Goal: Obtain resource: Download file/media

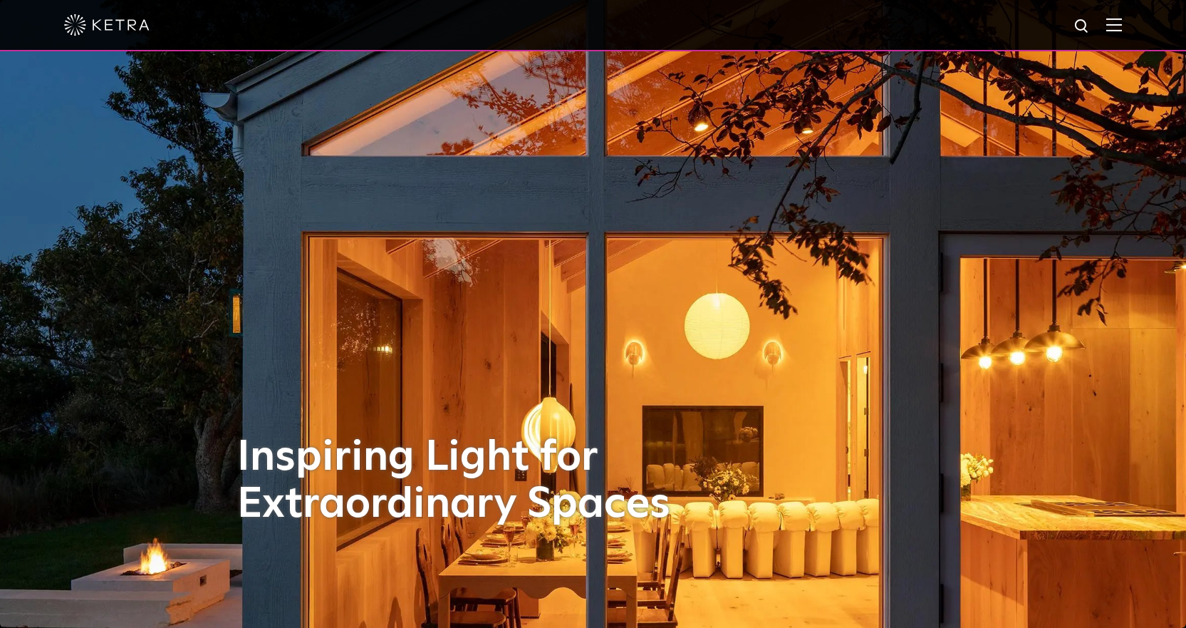
click at [1122, 26] on img at bounding box center [1114, 25] width 16 height 14
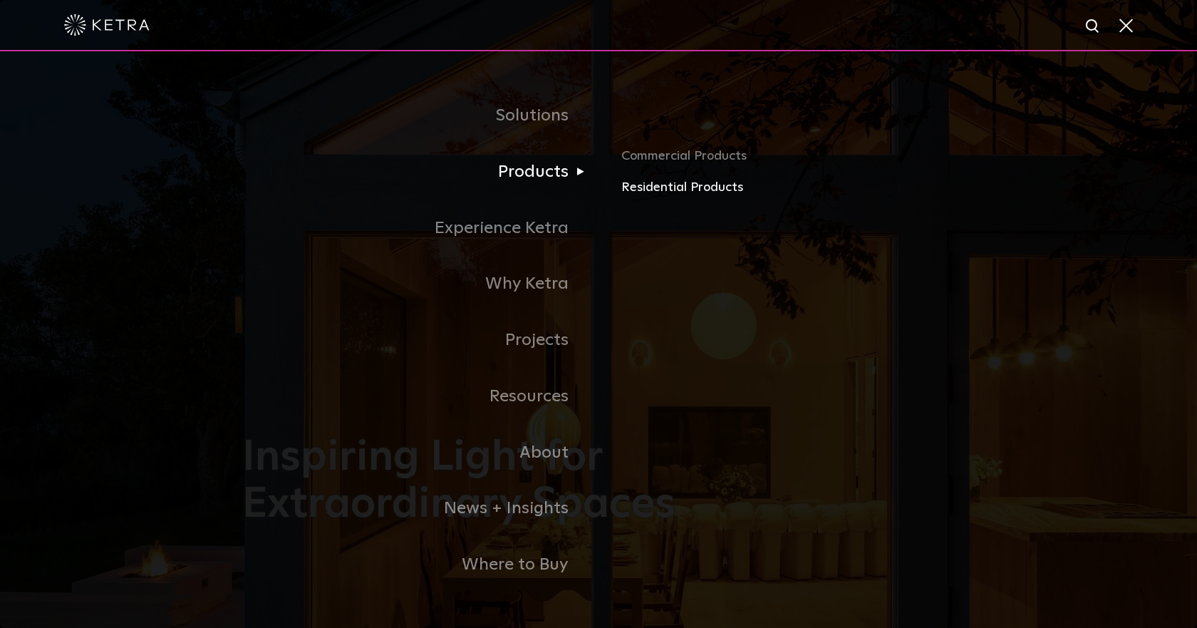
click at [631, 184] on link "Residential Products" at bounding box center [787, 187] width 333 height 21
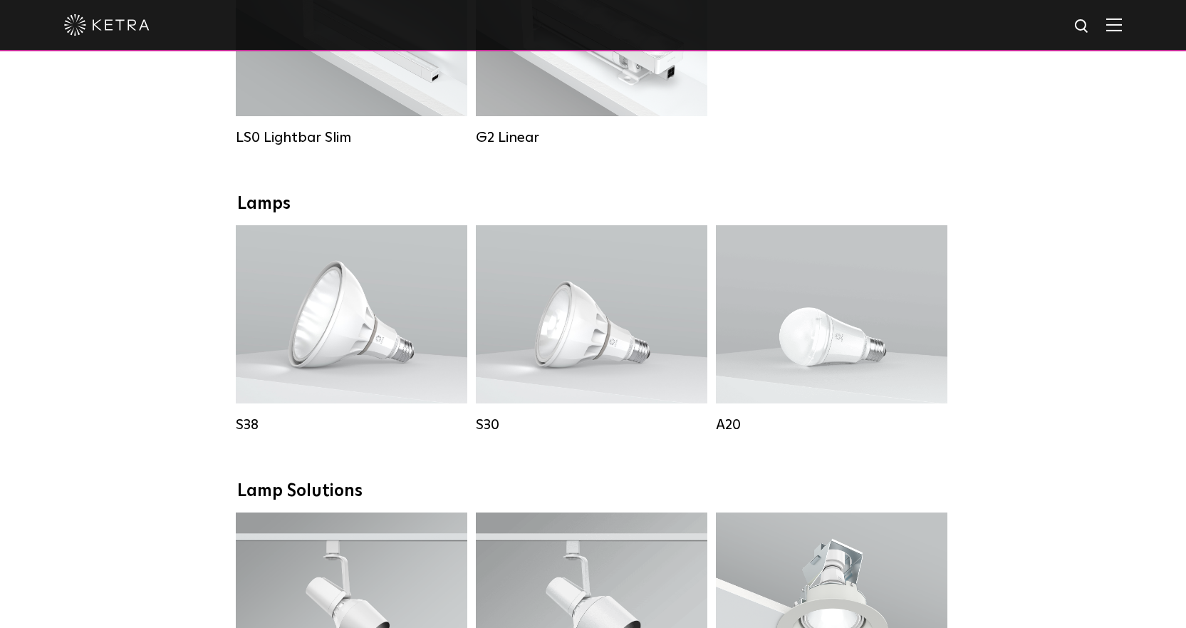
scroll to position [712, 0]
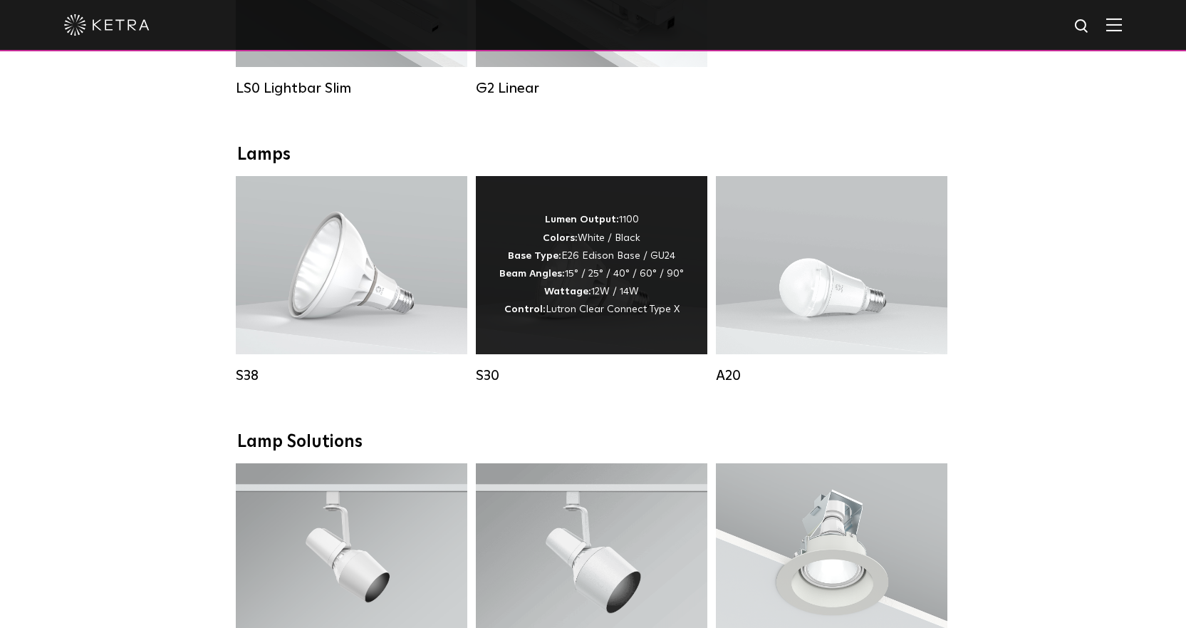
click at [676, 210] on div "Lumen Output: 1100 Colors: White / Black Base Type: E26 Edison Base / GU24 Beam…" at bounding box center [591, 265] width 231 height 178
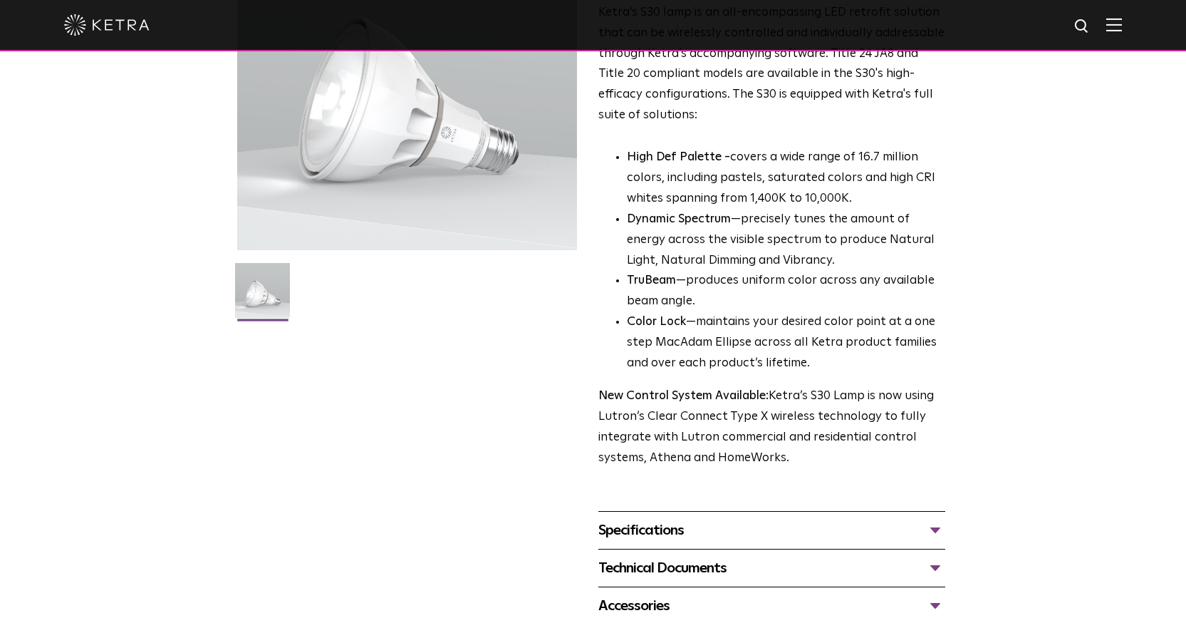
scroll to position [356, 0]
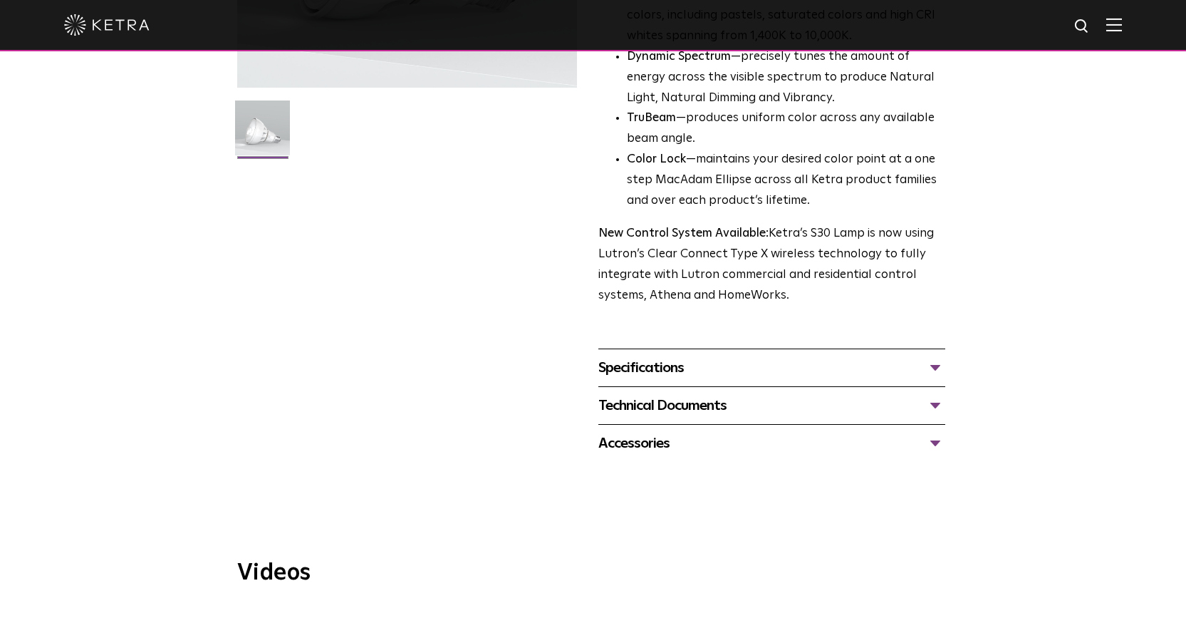
click at [725, 410] on div "Technical Documents" at bounding box center [771, 405] width 347 height 23
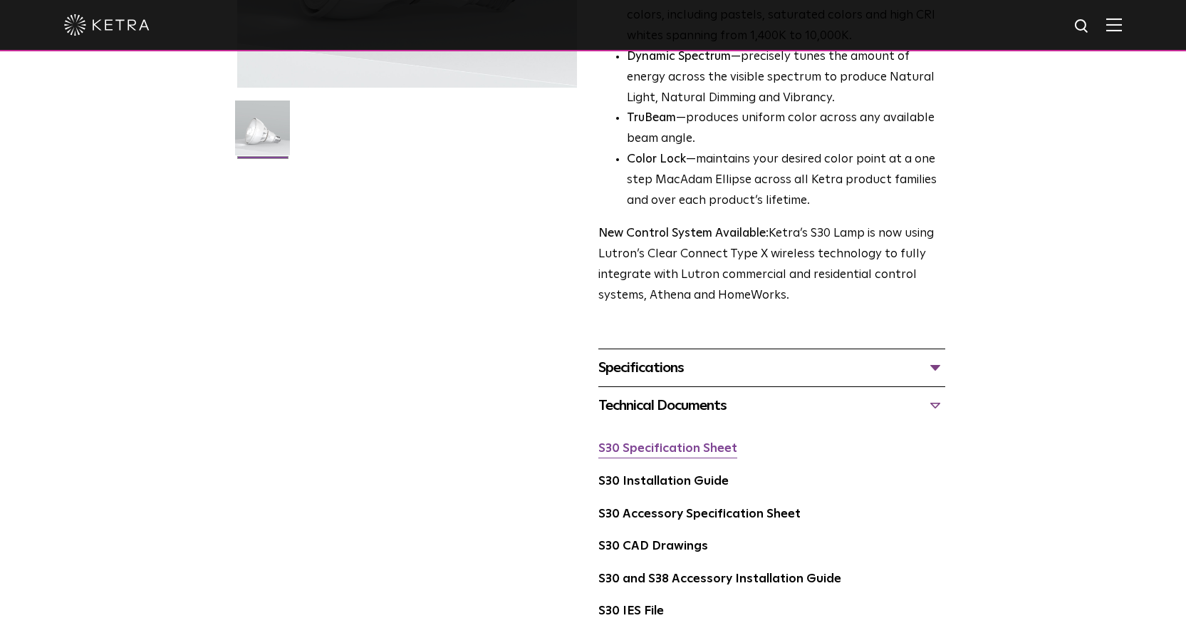
click at [707, 443] on link "S30 Specification Sheet" at bounding box center [667, 448] width 139 height 12
click at [679, 450] on link "S30 Specification Sheet" at bounding box center [667, 448] width 139 height 12
